Goal: Task Accomplishment & Management: Complete application form

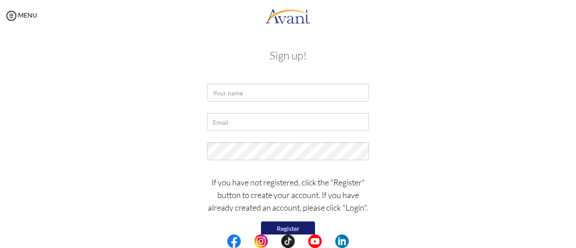
click at [308, 179] on p "If you have not registered, click the "Register" button to create your account.…" at bounding box center [288, 195] width 162 height 38
click at [24, 16] on link "MENU" at bounding box center [20, 15] width 32 height 8
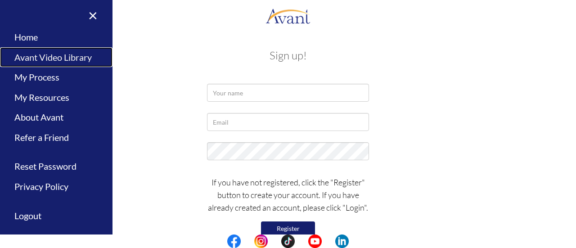
click at [41, 61] on link "Avant Video Library" at bounding box center [56, 57] width 112 height 20
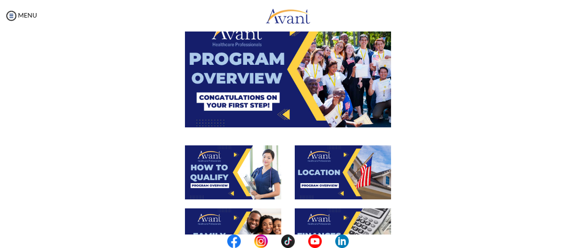
scroll to position [58, 0]
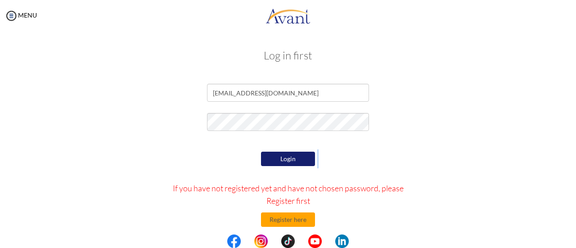
drag, startPoint x: 295, startPoint y: 172, endPoint x: 297, endPoint y: 165, distance: 7.9
click at [297, 165] on button "Login" at bounding box center [288, 159] width 54 height 14
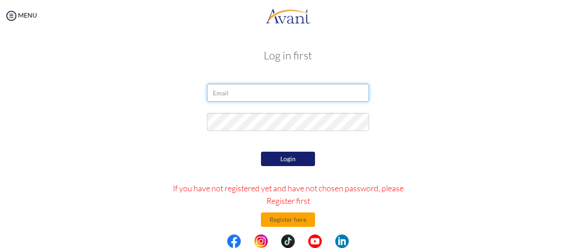
type input "[EMAIL_ADDRESS][DOMAIN_NAME]"
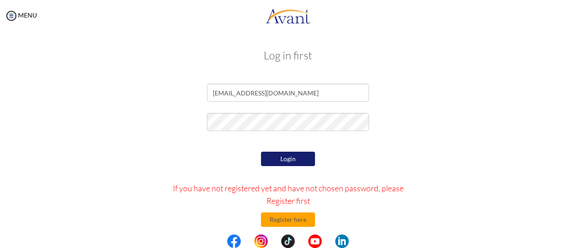
click at [296, 163] on button "Login" at bounding box center [288, 159] width 54 height 14
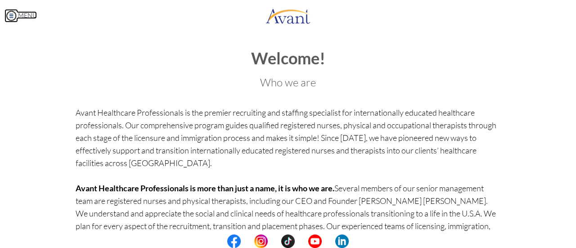
click at [22, 11] on link "MENU" at bounding box center [20, 15] width 32 height 8
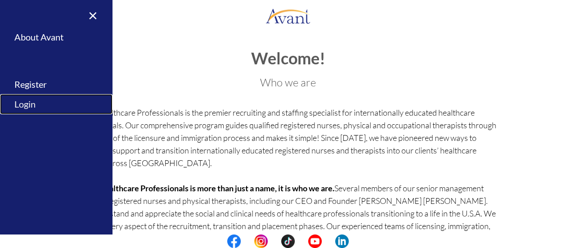
click at [29, 101] on link "Login" at bounding box center [56, 104] width 112 height 20
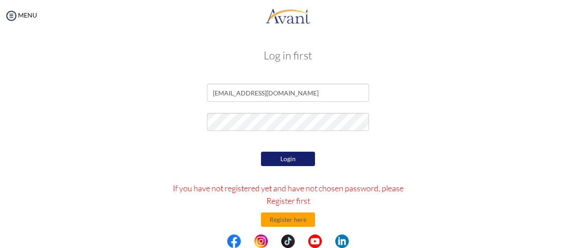
click at [287, 162] on button "Login" at bounding box center [288, 159] width 54 height 14
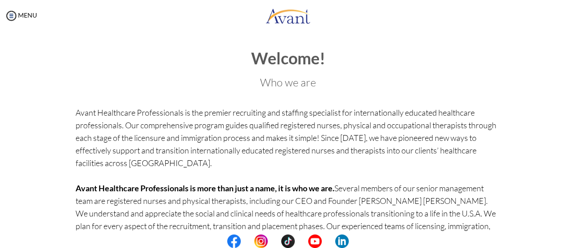
scroll to position [115, 0]
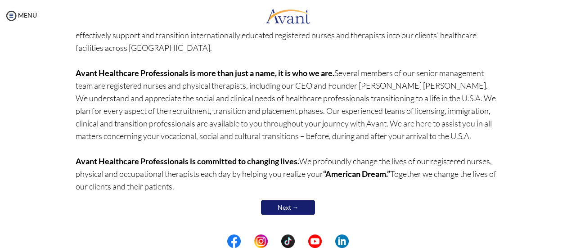
click at [296, 203] on link "Next →" at bounding box center [288, 207] width 54 height 14
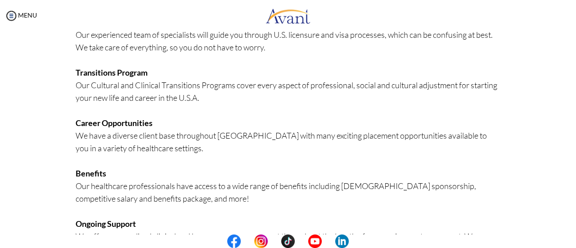
scroll to position [258, 0]
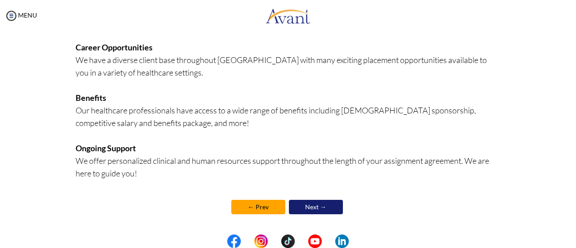
click at [333, 203] on link "Next →" at bounding box center [316, 207] width 54 height 14
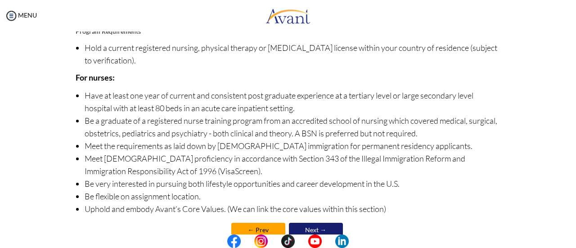
scroll to position [143, 0]
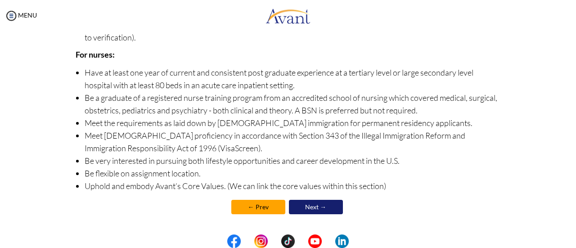
click at [312, 204] on link "Next →" at bounding box center [316, 207] width 54 height 14
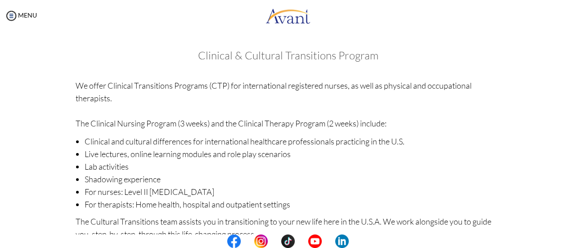
scroll to position [179, 0]
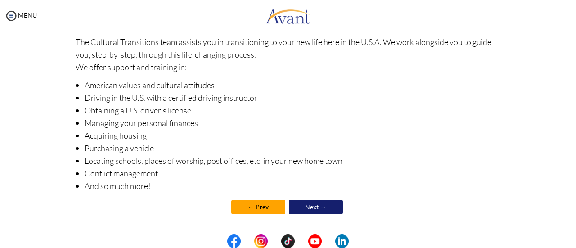
click at [333, 205] on link "Next →" at bounding box center [316, 207] width 54 height 14
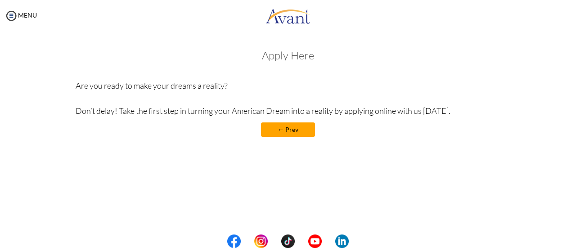
drag, startPoint x: 166, startPoint y: 109, endPoint x: 435, endPoint y: 114, distance: 269.0
click at [435, 114] on p "Are you ready to make your dreams a reality? Don’t delay! Take the first step i…" at bounding box center [288, 98] width 425 height 38
click at [301, 59] on h3 "Apply Here" at bounding box center [288, 55] width 425 height 12
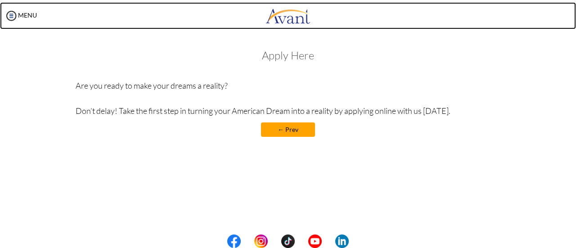
click at [289, 25] on img at bounding box center [287, 15] width 45 height 27
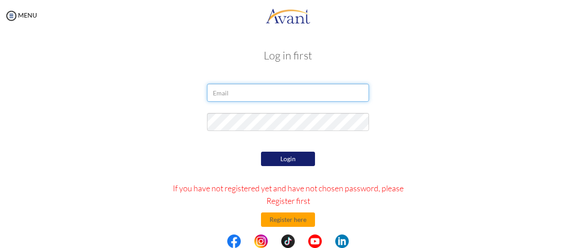
type input "[EMAIL_ADDRESS][DOMAIN_NAME]"
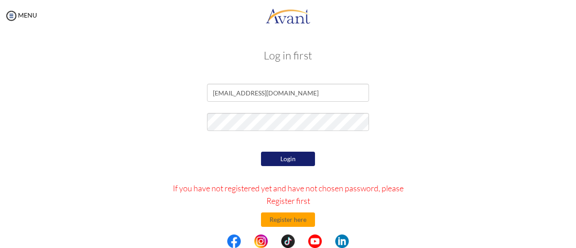
click at [280, 161] on button "Login" at bounding box center [288, 159] width 54 height 14
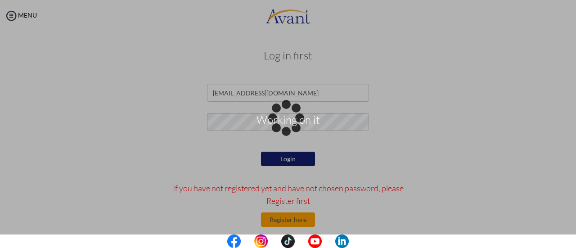
click at [282, 130] on div "Working on it" at bounding box center [288, 124] width 13 height 13
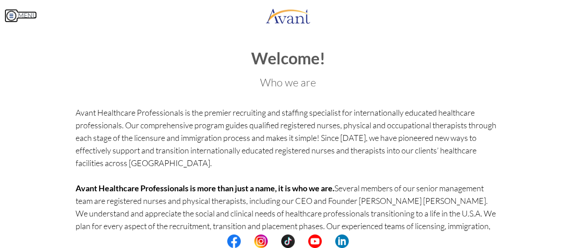
click at [23, 16] on link "MENU" at bounding box center [20, 15] width 32 height 8
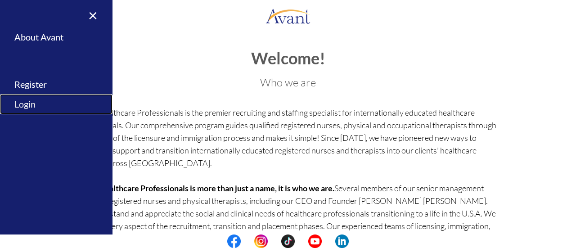
click at [30, 106] on link "Login" at bounding box center [56, 104] width 112 height 20
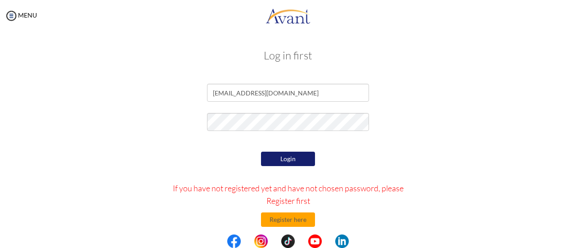
click at [288, 161] on button "Login" at bounding box center [288, 159] width 54 height 14
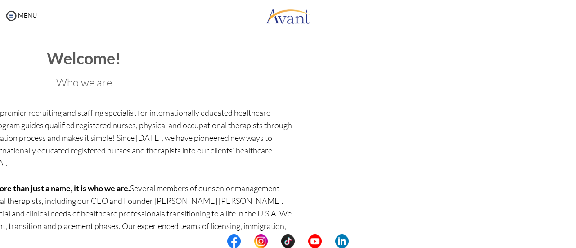
drag, startPoint x: 573, startPoint y: 81, endPoint x: 575, endPoint y: 173, distance: 92.7
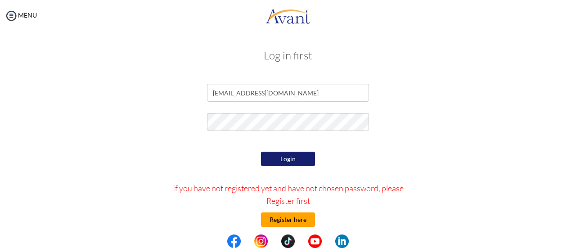
click at [290, 225] on button "Register here" at bounding box center [288, 219] width 54 height 14
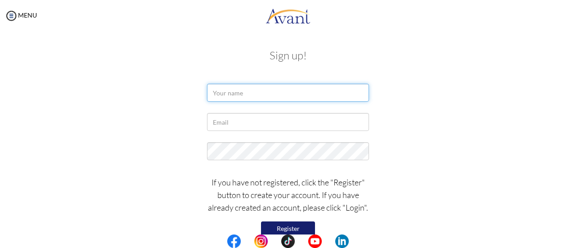
click at [291, 92] on input "text" at bounding box center [288, 93] width 162 height 18
type input "Hannah Byrne"
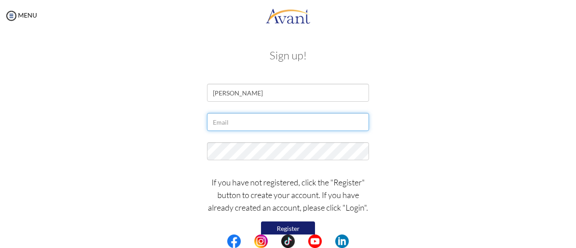
click at [243, 127] on input "text" at bounding box center [288, 122] width 162 height 18
type input "[EMAIL_ADDRESS][DOMAIN_NAME]"
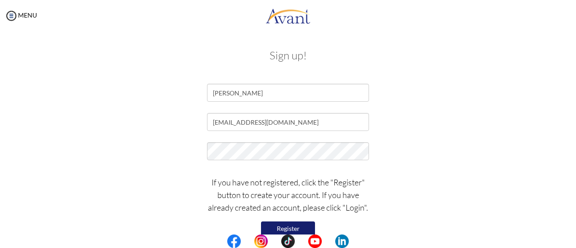
click at [227, 168] on form "Hannah Byrne hannahbyrne59@gmail.com If you have not registered, click the "Reg…" at bounding box center [287, 168] width 513 height 169
click at [296, 227] on button "Register" at bounding box center [288, 228] width 54 height 14
